Goal: Transaction & Acquisition: Book appointment/travel/reservation

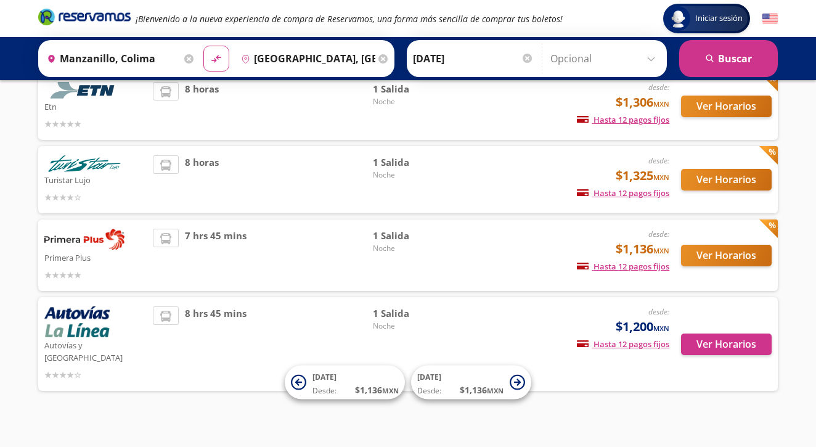
scroll to position [94, 0]
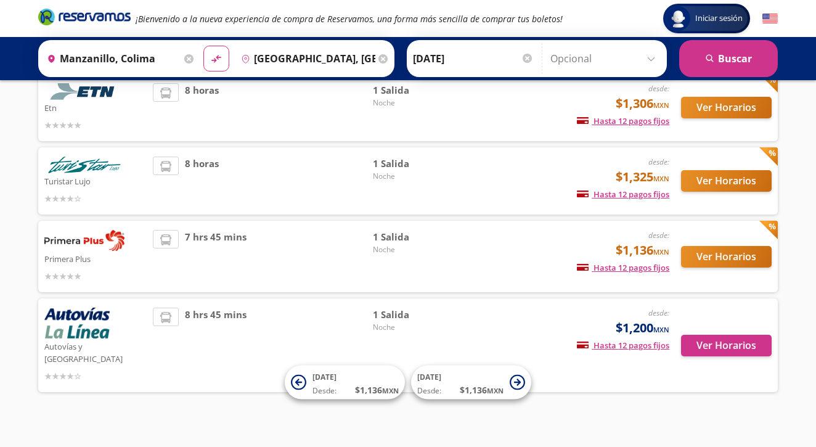
click at [706, 257] on button "Ver Horarios" at bounding box center [726, 257] width 91 height 22
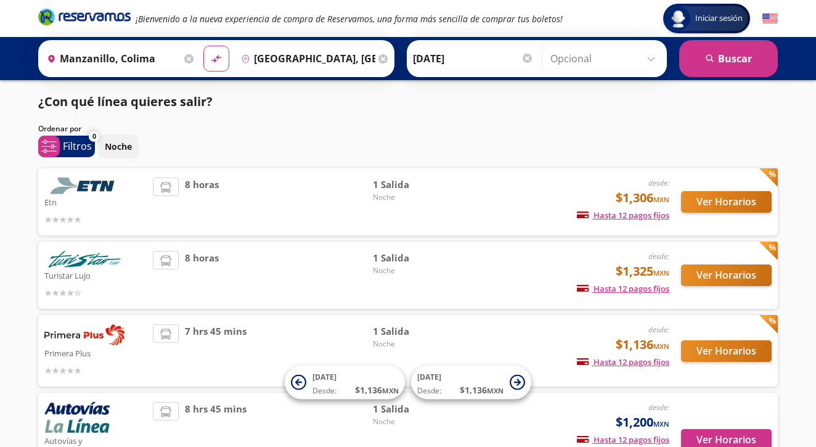
scroll to position [94, 0]
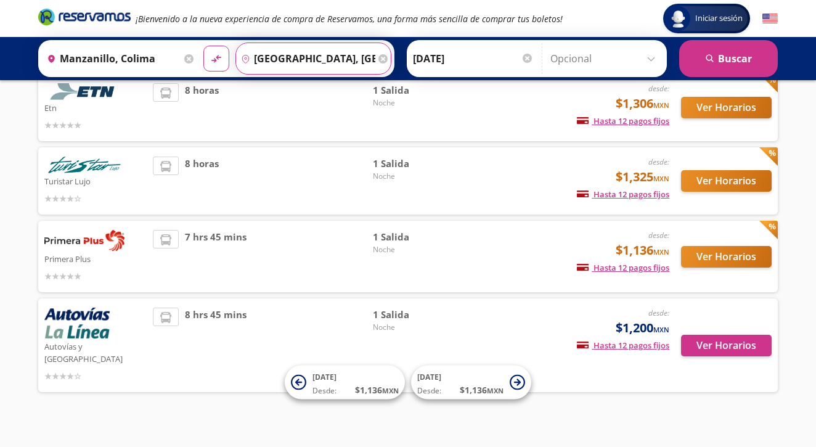
click at [337, 54] on input "[GEOGRAPHIC_DATA], [GEOGRAPHIC_DATA]" at bounding box center [305, 58] width 139 height 31
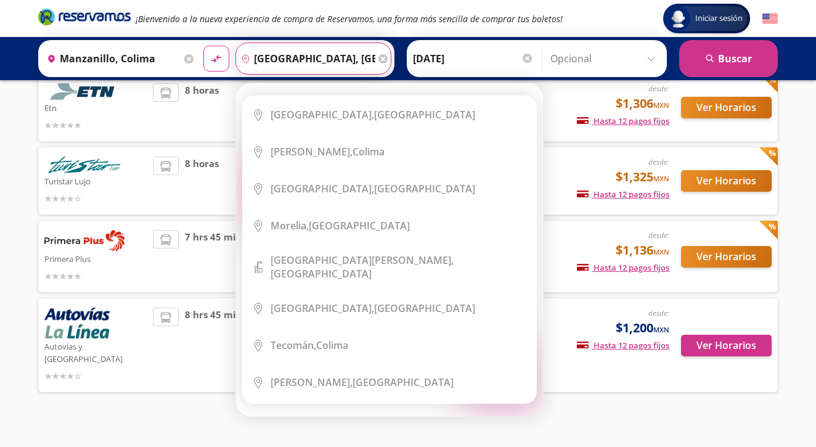
click at [365, 55] on input "[GEOGRAPHIC_DATA], [GEOGRAPHIC_DATA]" at bounding box center [305, 58] width 139 height 31
click at [388, 58] on icon at bounding box center [383, 58] width 9 height 9
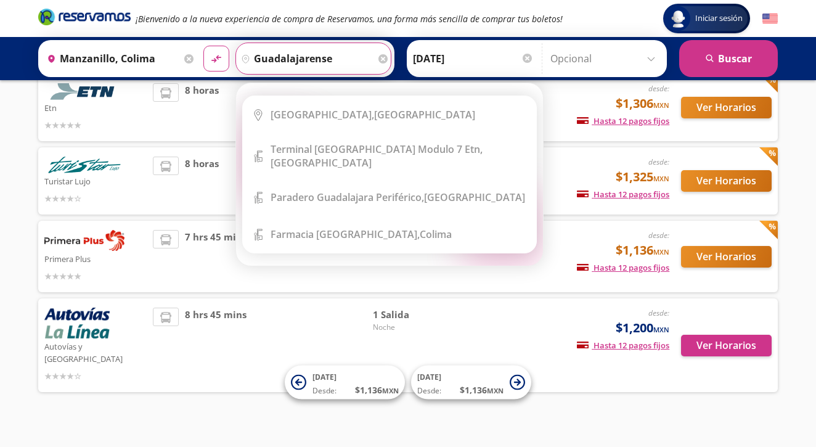
drag, startPoint x: 321, startPoint y: 92, endPoint x: 315, endPoint y: 119, distance: 27.8
click at [315, 119] on b "[GEOGRAPHIC_DATA]," at bounding box center [323, 115] width 104 height 14
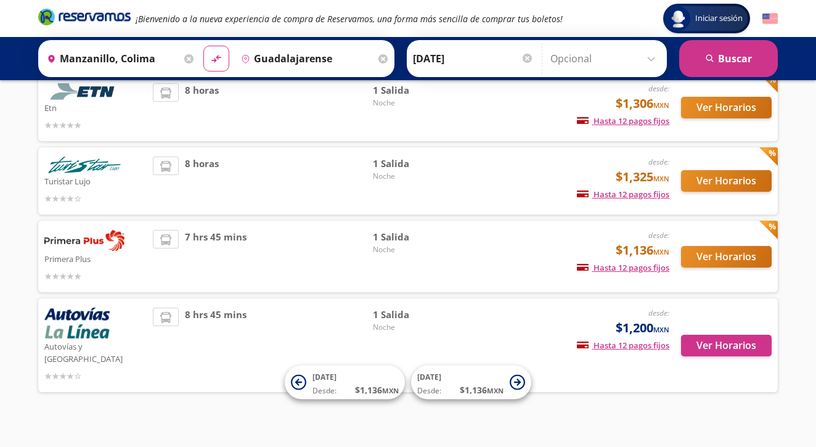
type input "[GEOGRAPHIC_DATA], [GEOGRAPHIC_DATA]"
click at [726, 58] on button "search [GEOGRAPHIC_DATA]" at bounding box center [729, 58] width 99 height 37
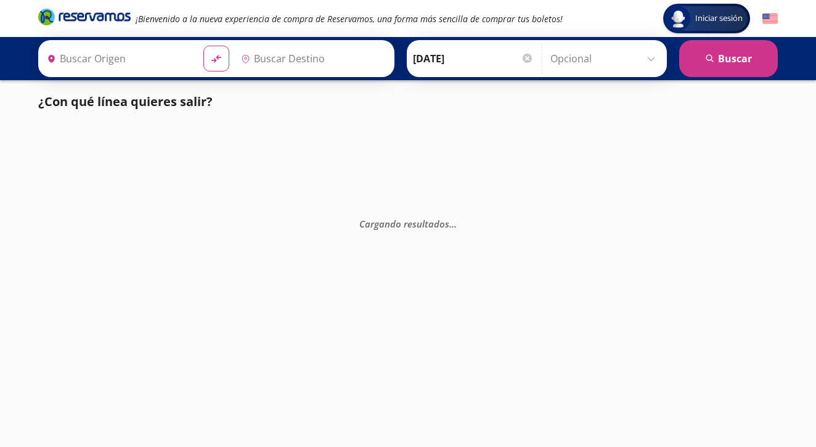
type input "Manzanillo, Colima"
type input "[GEOGRAPHIC_DATA], [GEOGRAPHIC_DATA]"
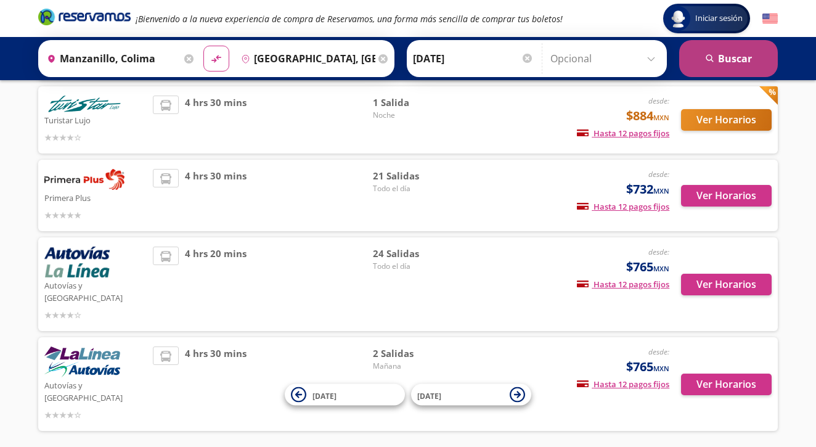
scroll to position [189, 0]
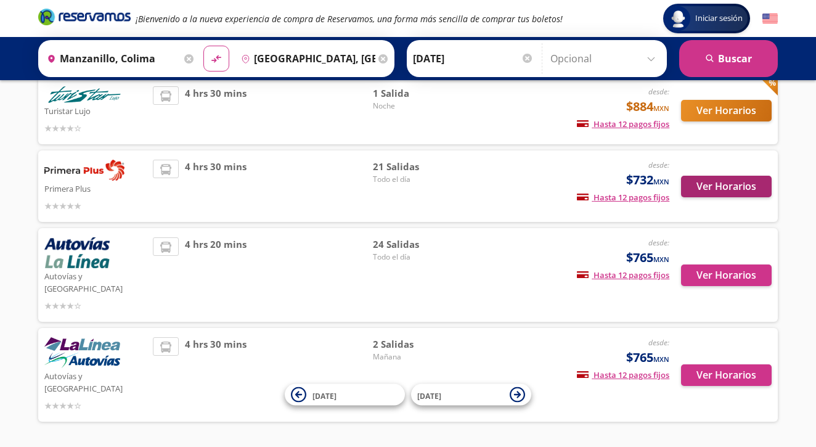
click at [733, 186] on button "Ver Horarios" at bounding box center [726, 187] width 91 height 22
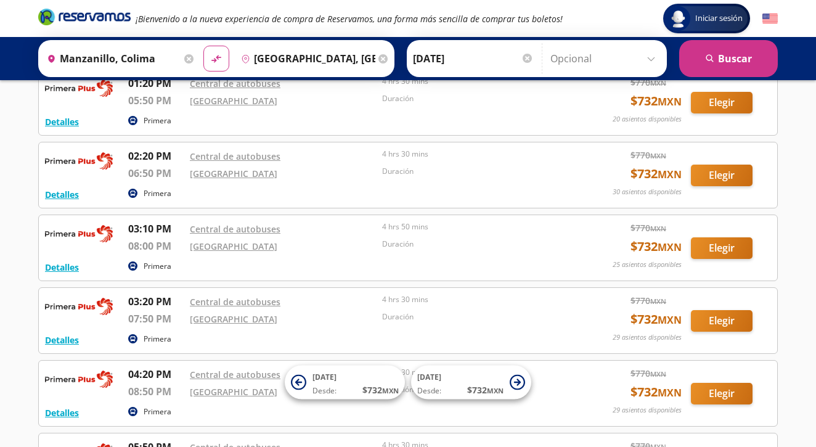
scroll to position [942, 0]
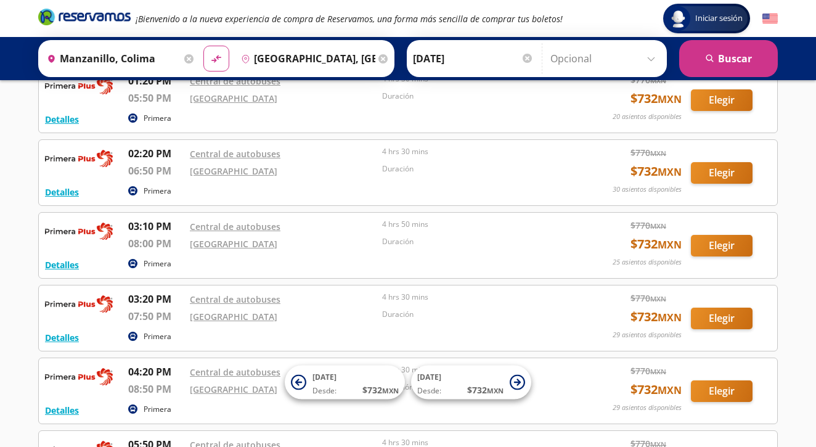
click at [194, 56] on icon at bounding box center [188, 58] width 9 height 9
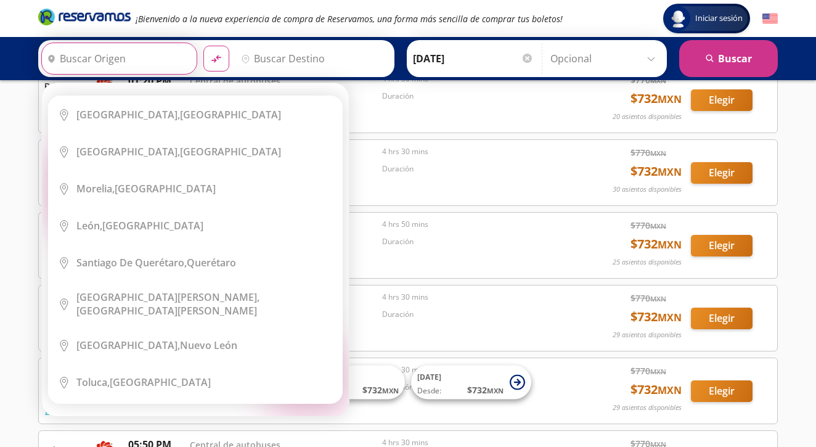
type input "8"
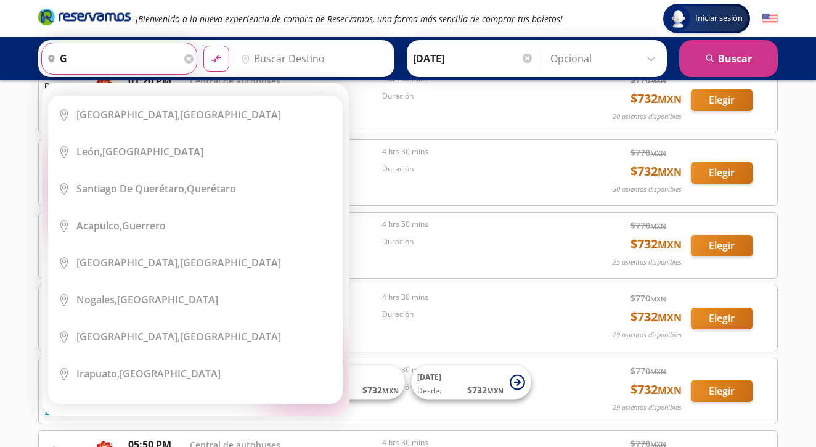
click at [107, 147] on div "[GEOGRAPHIC_DATA], [GEOGRAPHIC_DATA]" at bounding box center [139, 152] width 127 height 14
type input "[GEOGRAPHIC_DATA], [GEOGRAPHIC_DATA]"
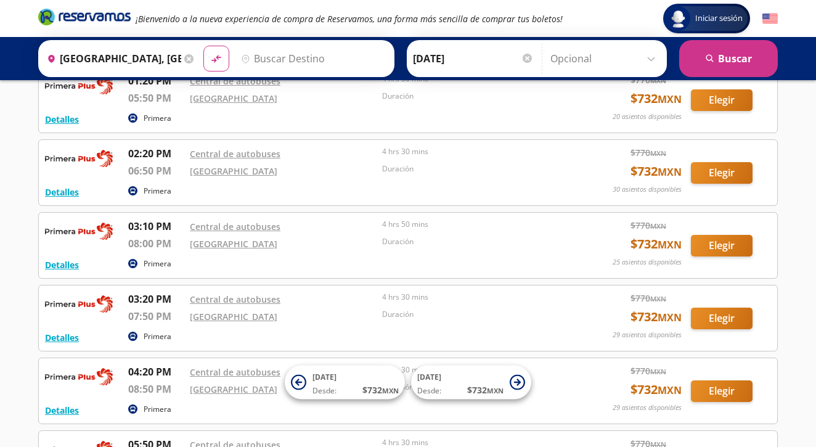
click at [194, 59] on icon at bounding box center [188, 58] width 9 height 9
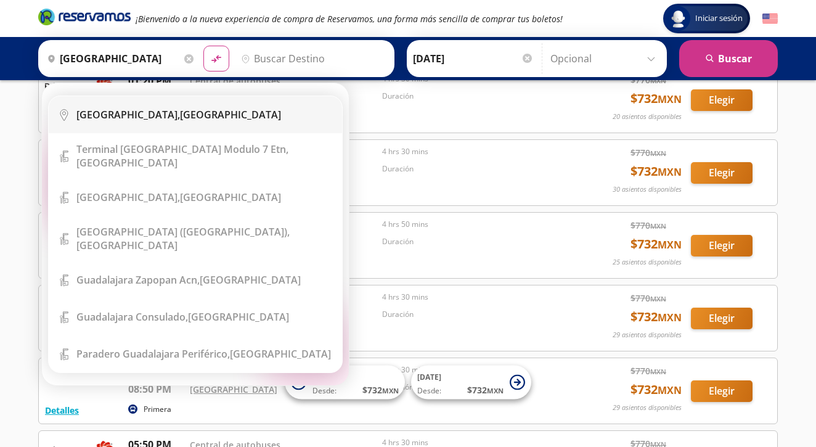
click at [170, 109] on div "[GEOGRAPHIC_DATA], [GEOGRAPHIC_DATA]" at bounding box center [204, 115] width 257 height 14
type input "[GEOGRAPHIC_DATA], [GEOGRAPHIC_DATA]"
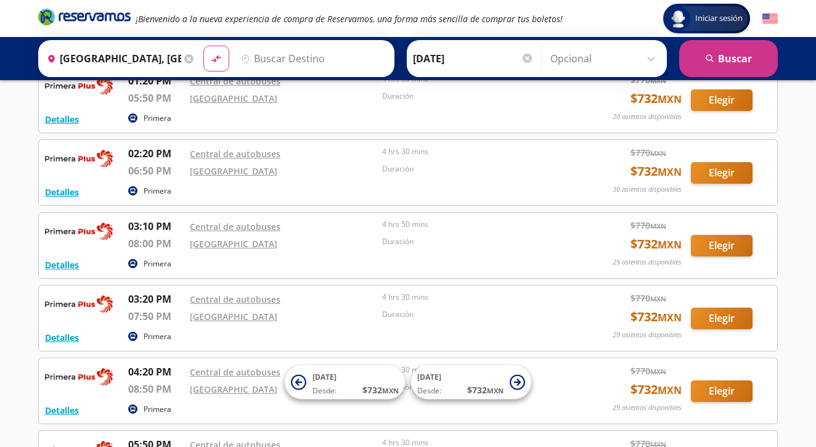
click at [318, 60] on input "Destino" at bounding box center [312, 58] width 152 height 31
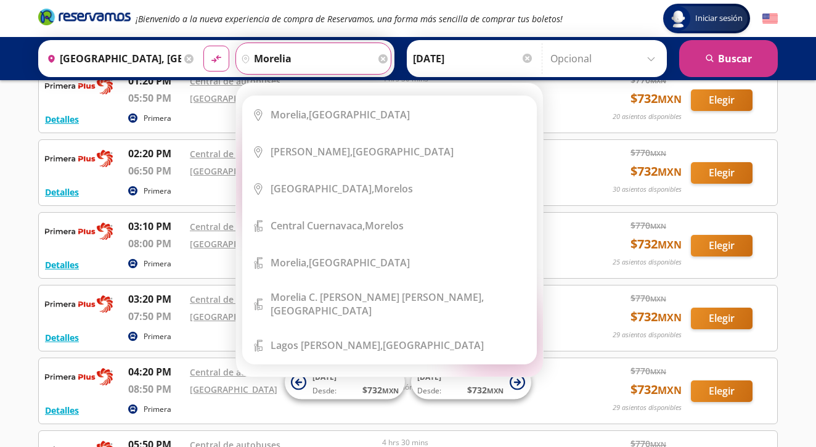
click at [224, 59] on button "material-symbols:compare-arrows-rounded" at bounding box center [217, 59] width 26 height 26
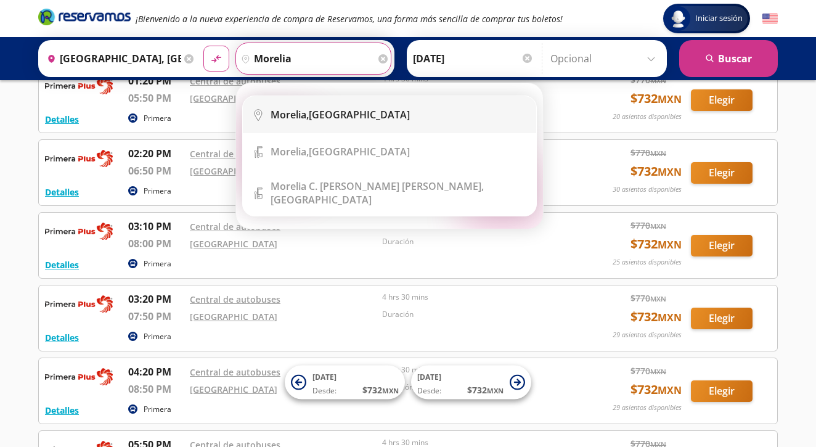
click at [309, 117] on b "Morelia," at bounding box center [290, 115] width 38 height 14
type input "[GEOGRAPHIC_DATA], [GEOGRAPHIC_DATA]"
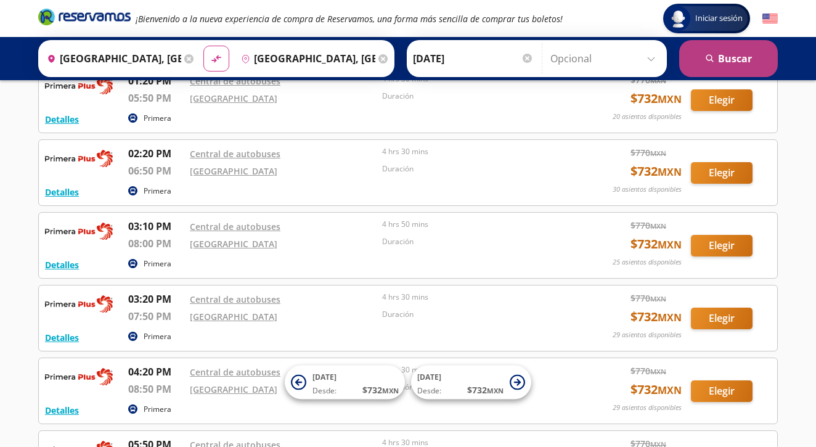
click at [747, 60] on button "search [GEOGRAPHIC_DATA]" at bounding box center [729, 58] width 99 height 37
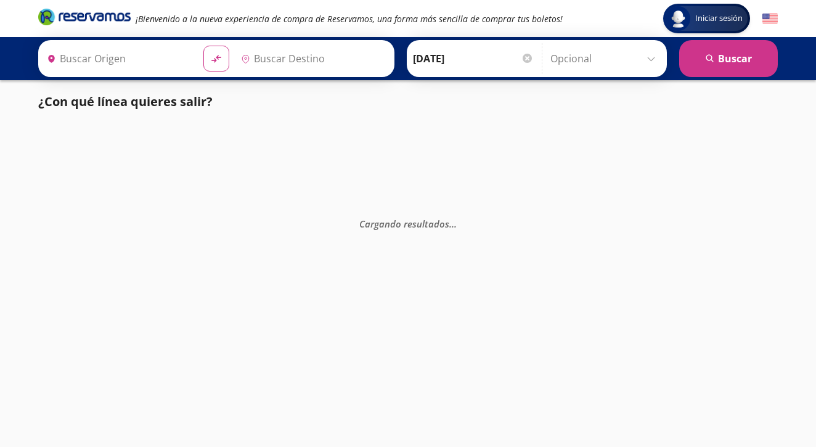
type input "[GEOGRAPHIC_DATA], [GEOGRAPHIC_DATA]"
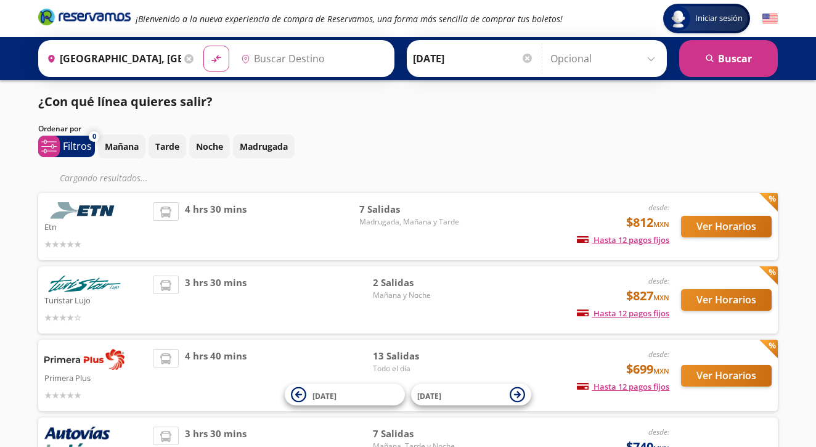
type input "[GEOGRAPHIC_DATA], [GEOGRAPHIC_DATA]"
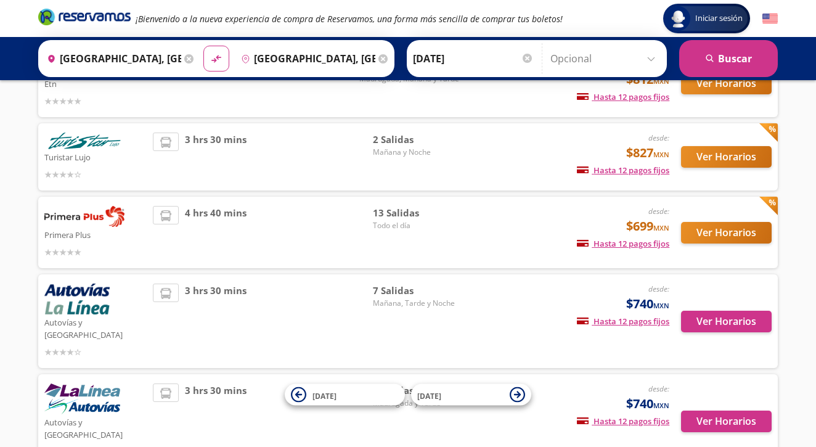
click at [723, 233] on button "Ver Horarios" at bounding box center [726, 233] width 91 height 22
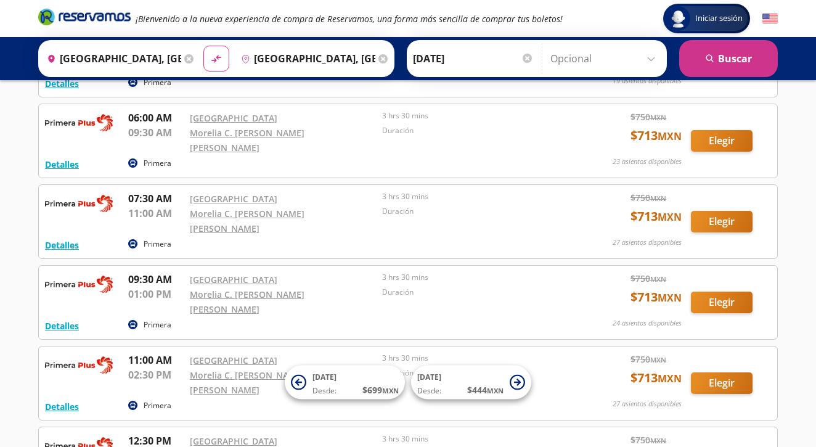
scroll to position [92, 0]
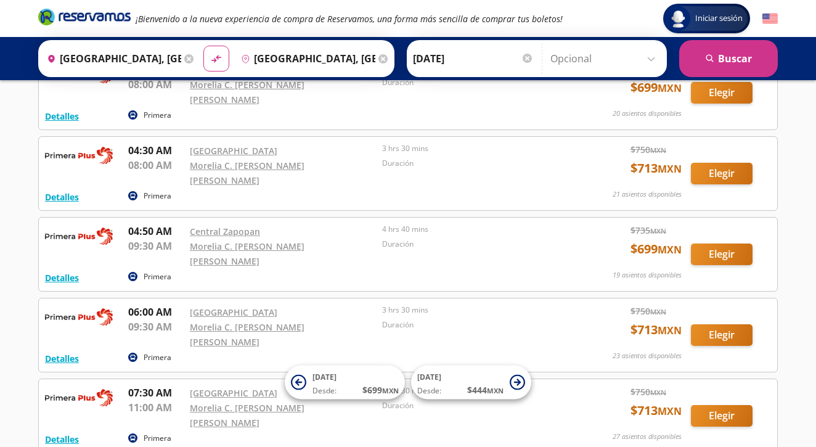
click at [194, 62] on icon at bounding box center [188, 58] width 9 height 9
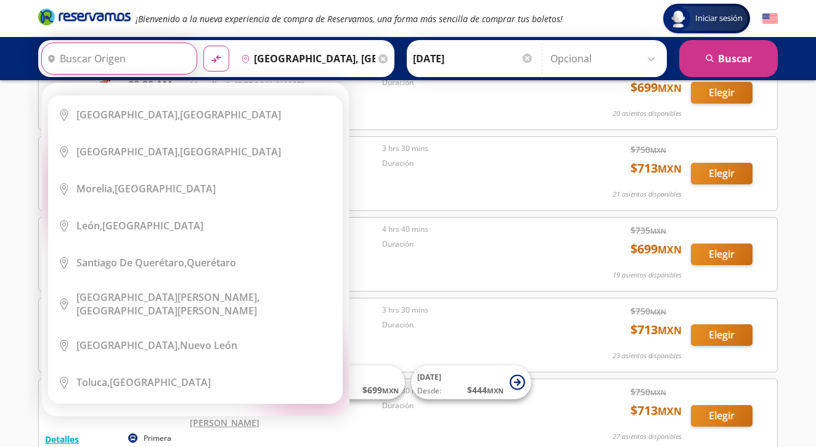
click at [194, 57] on input "Origen" at bounding box center [118, 58] width 152 height 31
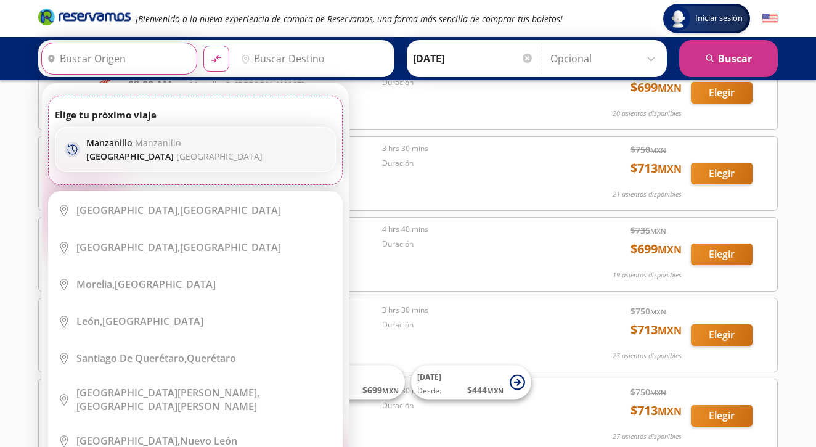
click at [170, 146] on span "Manzanillo" at bounding box center [158, 143] width 46 height 12
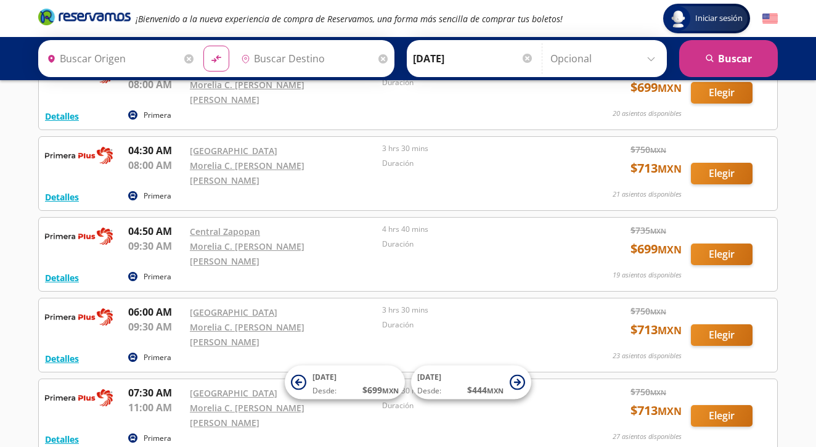
type input "Manzanillo, Colima"
type input "[GEOGRAPHIC_DATA], [GEOGRAPHIC_DATA]"
click at [388, 54] on icon at bounding box center [383, 58] width 9 height 9
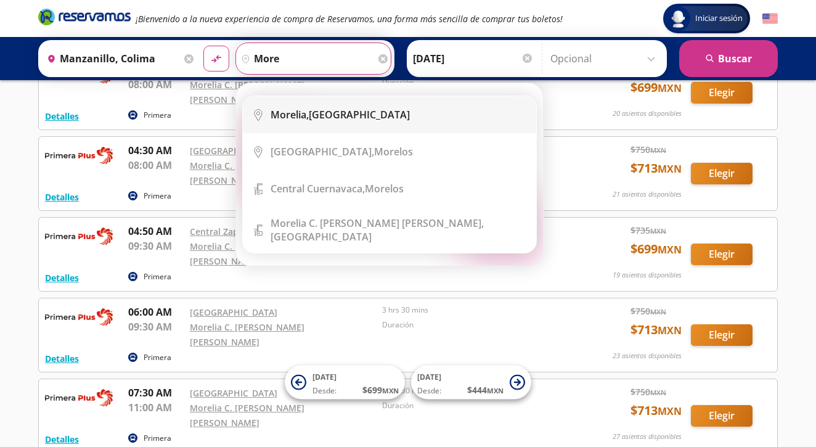
click at [313, 121] on li "City Icon [GEOGRAPHIC_DATA], [GEOGRAPHIC_DATA]" at bounding box center [390, 114] width 294 height 37
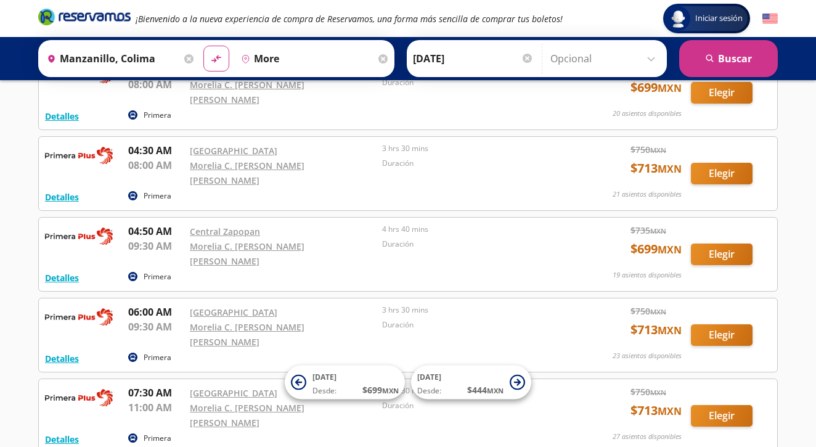
type input "[GEOGRAPHIC_DATA], [GEOGRAPHIC_DATA]"
click at [728, 61] on button "search [GEOGRAPHIC_DATA]" at bounding box center [729, 58] width 99 height 37
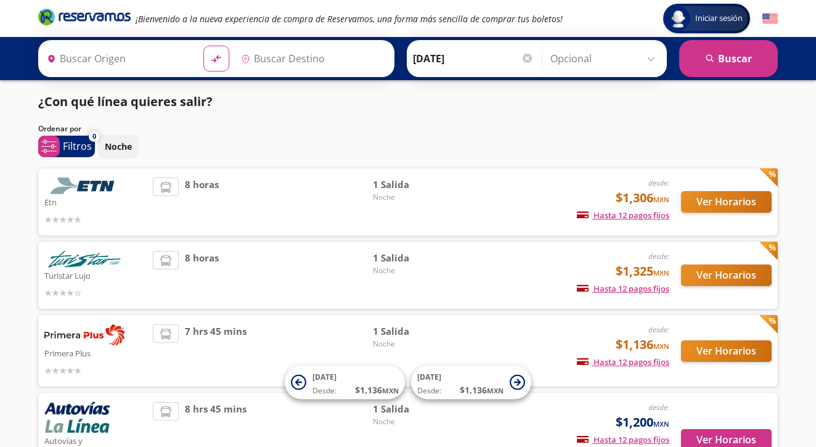
type input "Manzanillo, Colima"
type input "[GEOGRAPHIC_DATA], [GEOGRAPHIC_DATA]"
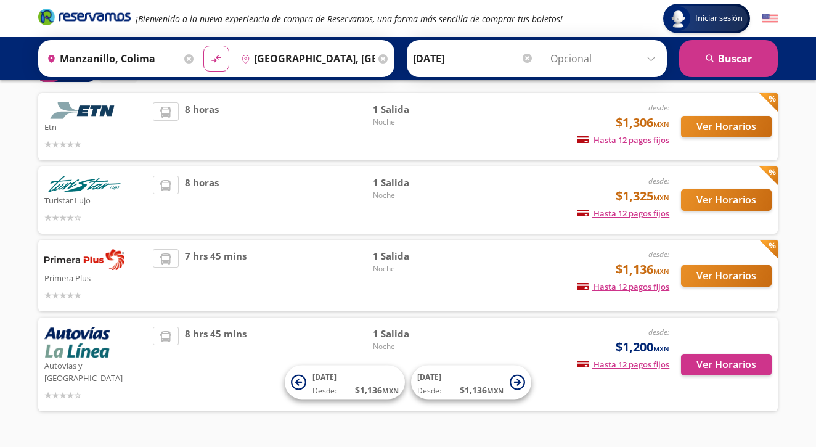
scroll to position [81, 0]
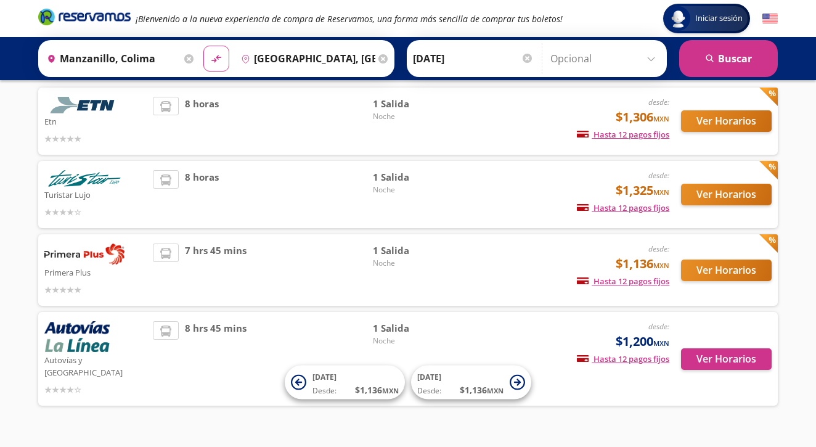
click at [725, 268] on button "Ver Horarios" at bounding box center [726, 271] width 91 height 22
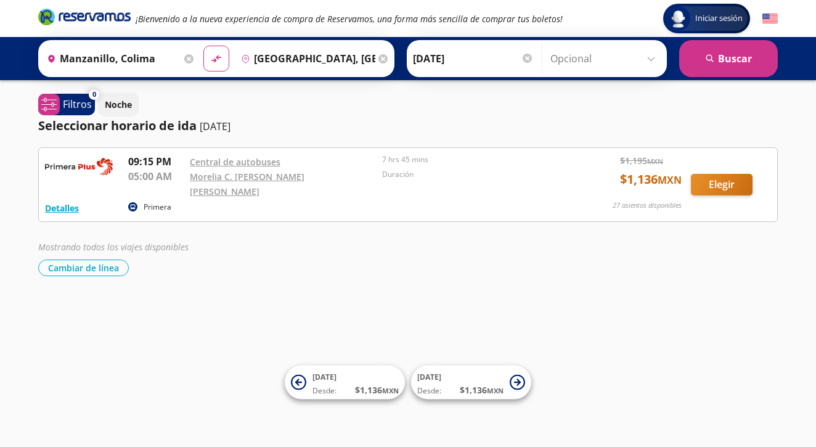
click at [728, 176] on button "Elegir" at bounding box center [722, 185] width 62 height 22
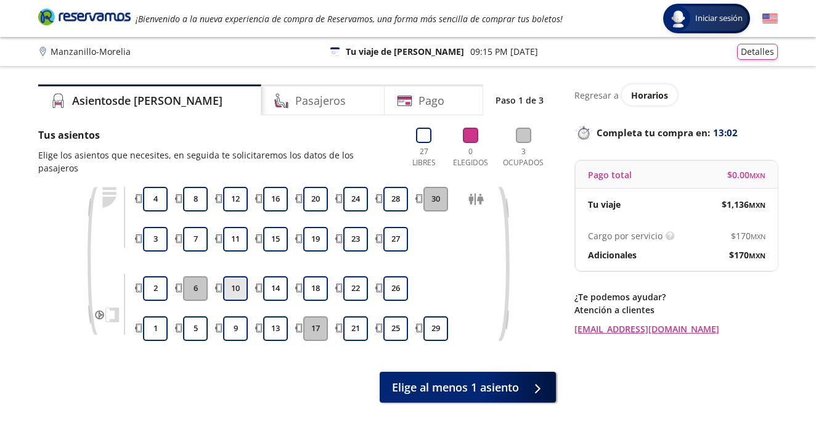
click at [236, 278] on button "10" at bounding box center [235, 288] width 25 height 25
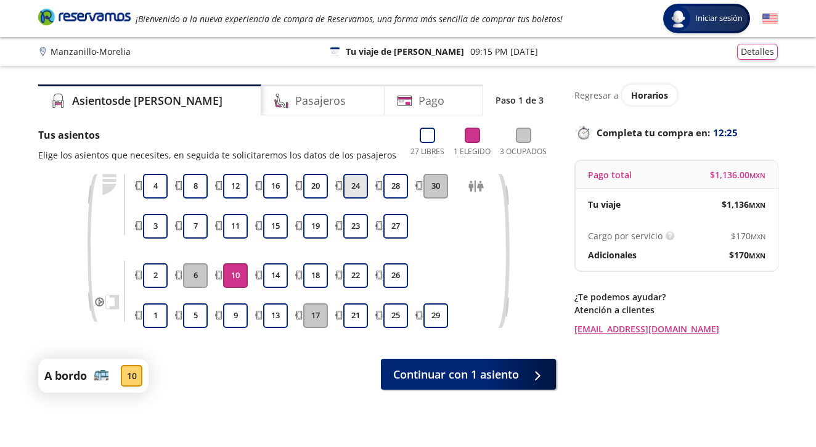
click at [353, 189] on button "24" at bounding box center [355, 186] width 25 height 25
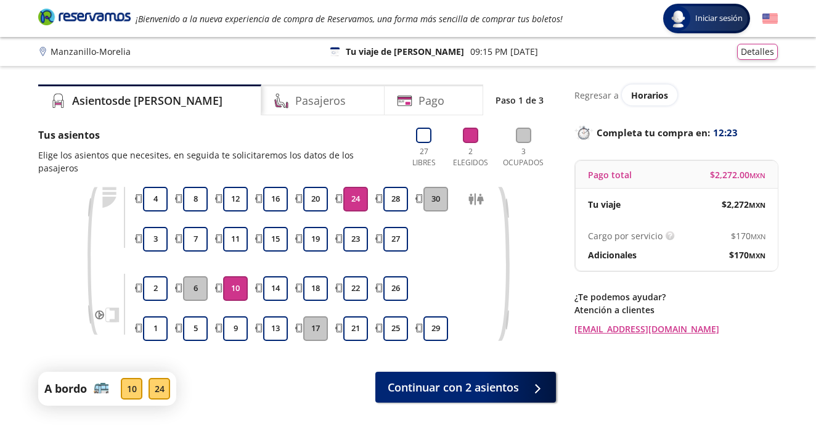
click at [353, 189] on button "24" at bounding box center [355, 199] width 25 height 25
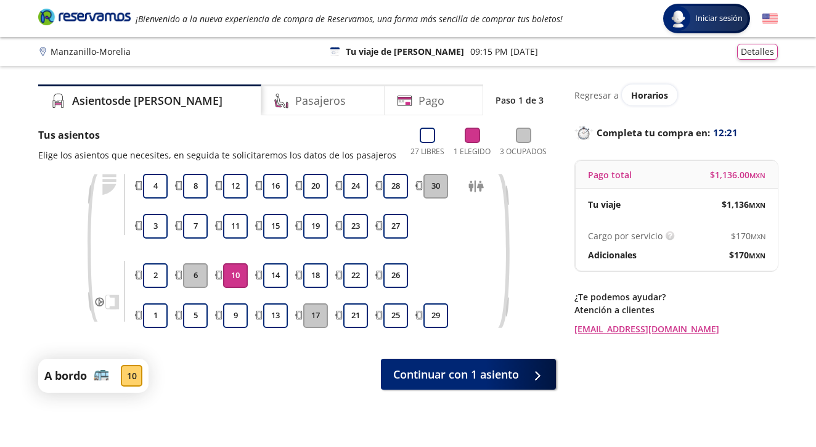
click at [235, 279] on button "10" at bounding box center [235, 275] width 25 height 25
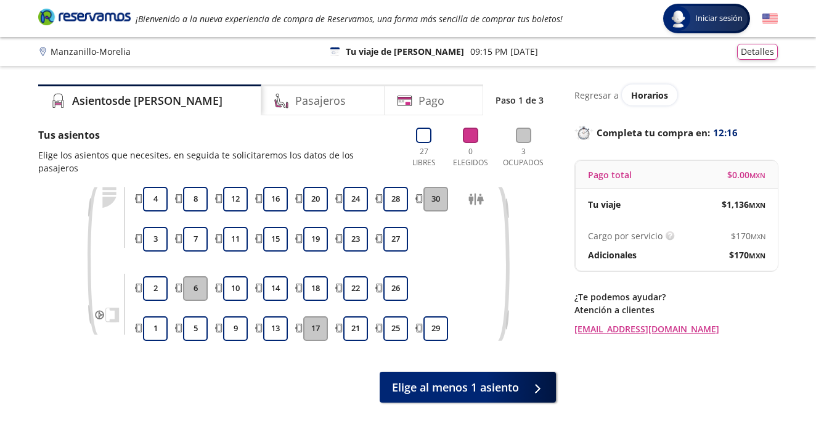
click at [339, 2] on div "¡Bienvenido a la nueva experiencia de compra de Reservamos, una forma más senci…" at bounding box center [408, 18] width 752 height 37
click at [638, 98] on span "Horarios" at bounding box center [649, 95] width 37 height 12
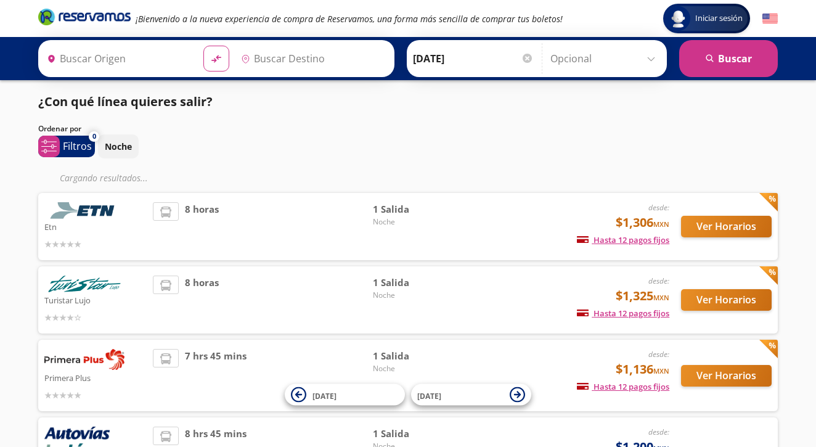
type input "Manzanillo, Colima"
type input "[GEOGRAPHIC_DATA], [GEOGRAPHIC_DATA]"
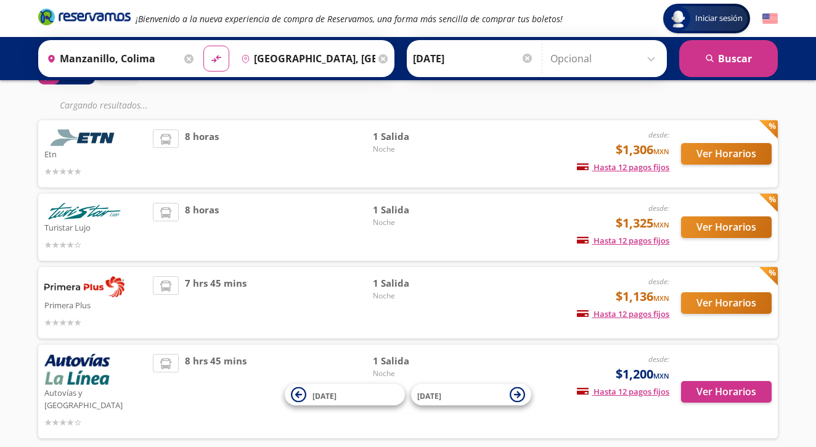
scroll to position [84, 0]
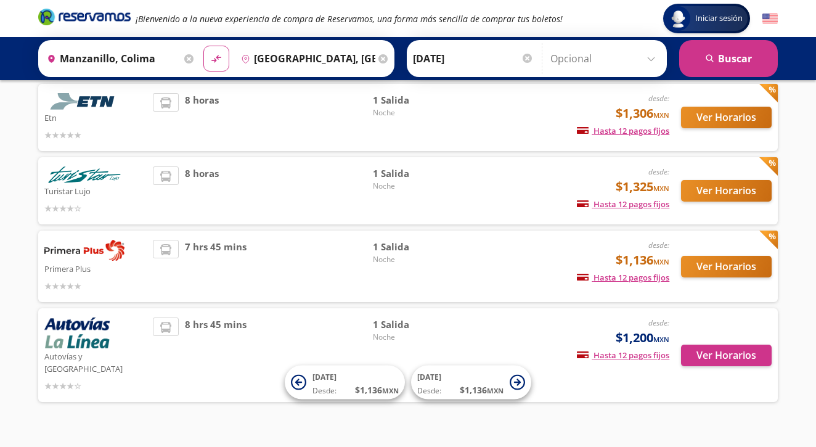
click at [741, 265] on button "Ver Horarios" at bounding box center [726, 267] width 91 height 22
